Goal: Check status: Check status

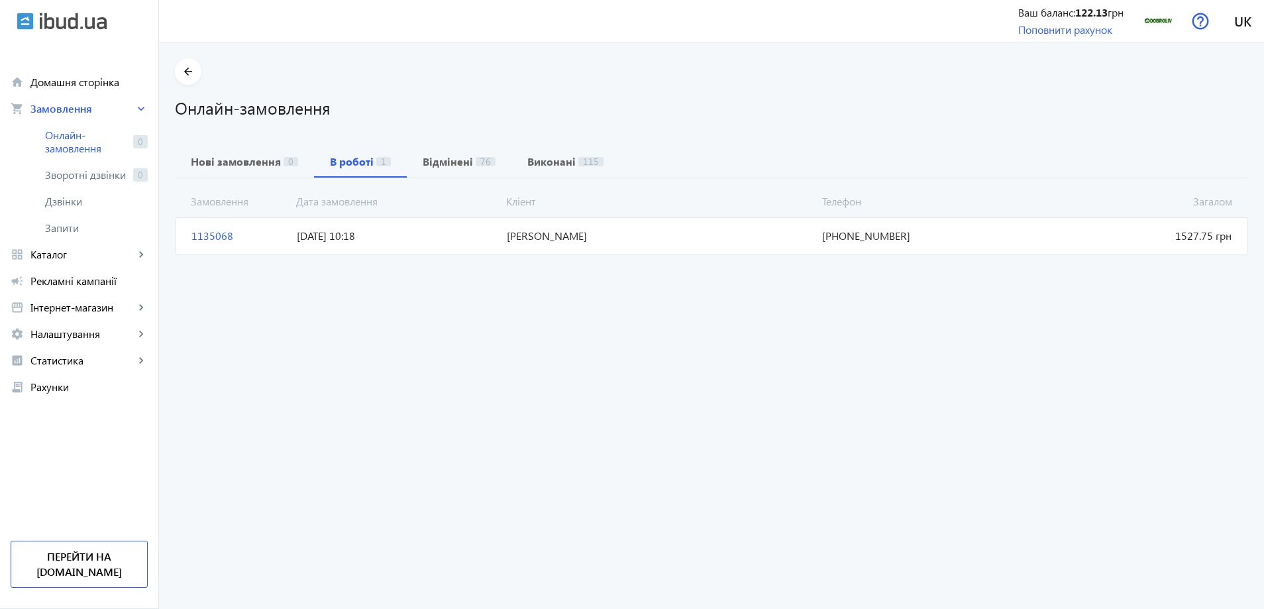
click at [62, 138] on span "Онлайн-замовлення" at bounding box center [86, 142] width 83 height 27
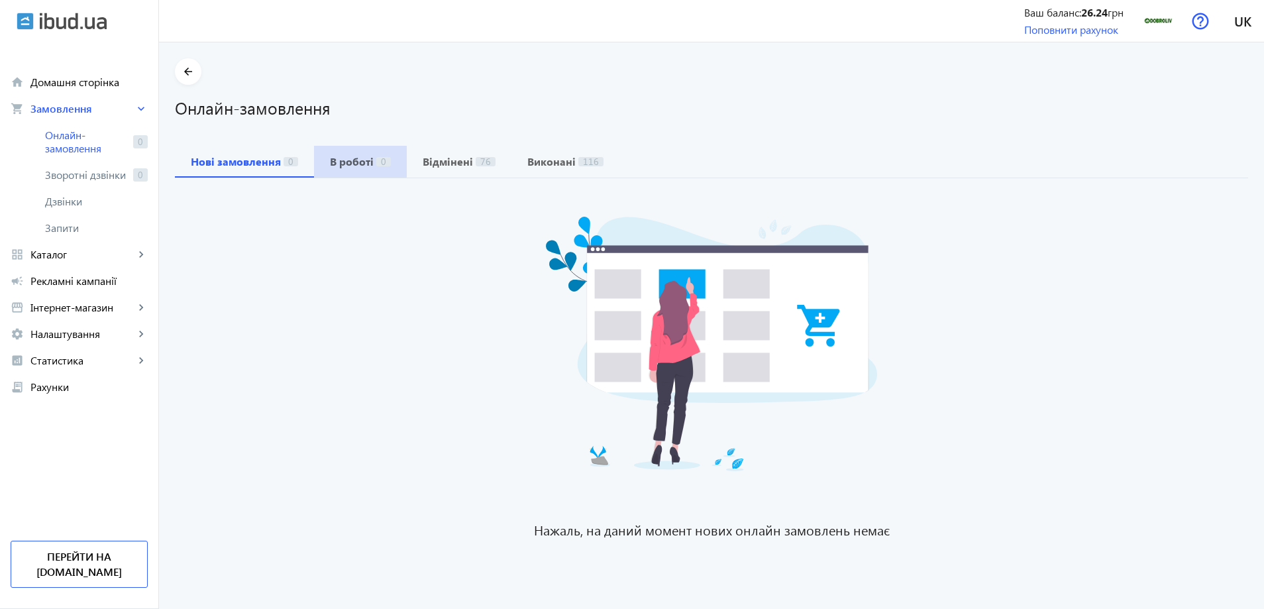
click at [351, 159] on b "В роботі" at bounding box center [352, 161] width 44 height 11
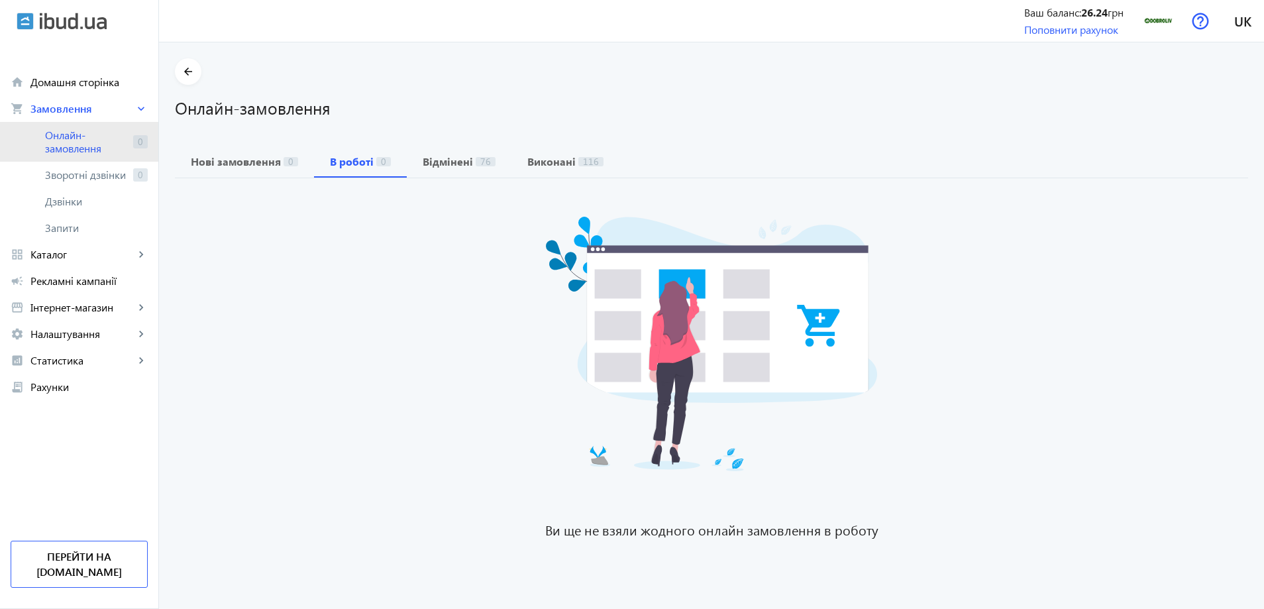
click at [68, 134] on span "Онлайн-замовлення" at bounding box center [86, 142] width 83 height 27
